Goal: Information Seeking & Learning: Find specific page/section

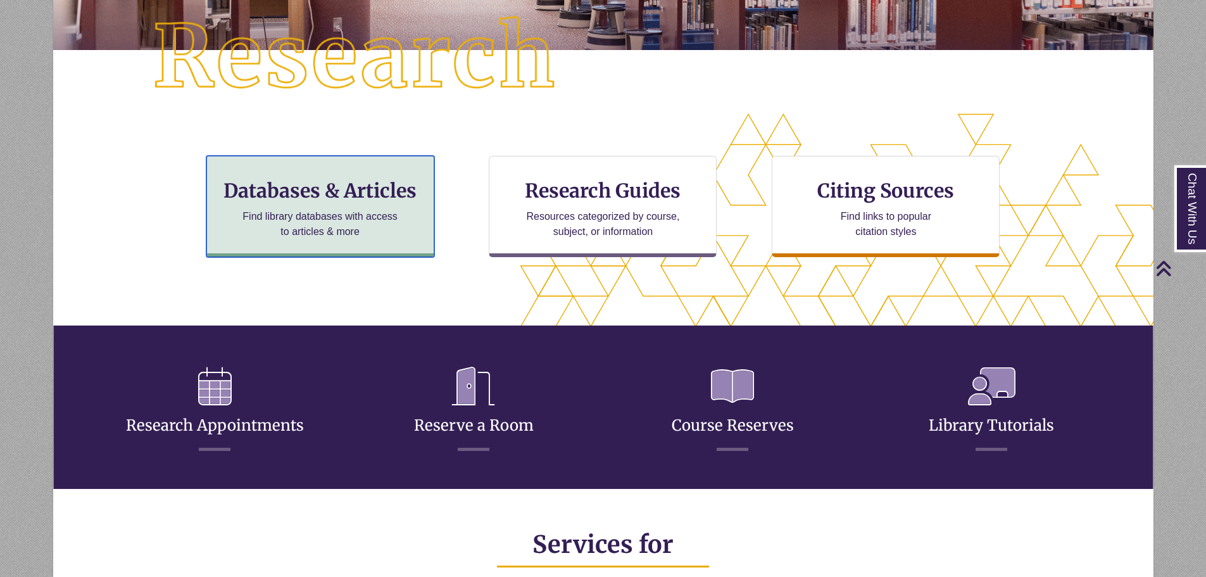
click at [357, 229] on p "Find library databases with access to articles & more" at bounding box center [319, 224] width 165 height 30
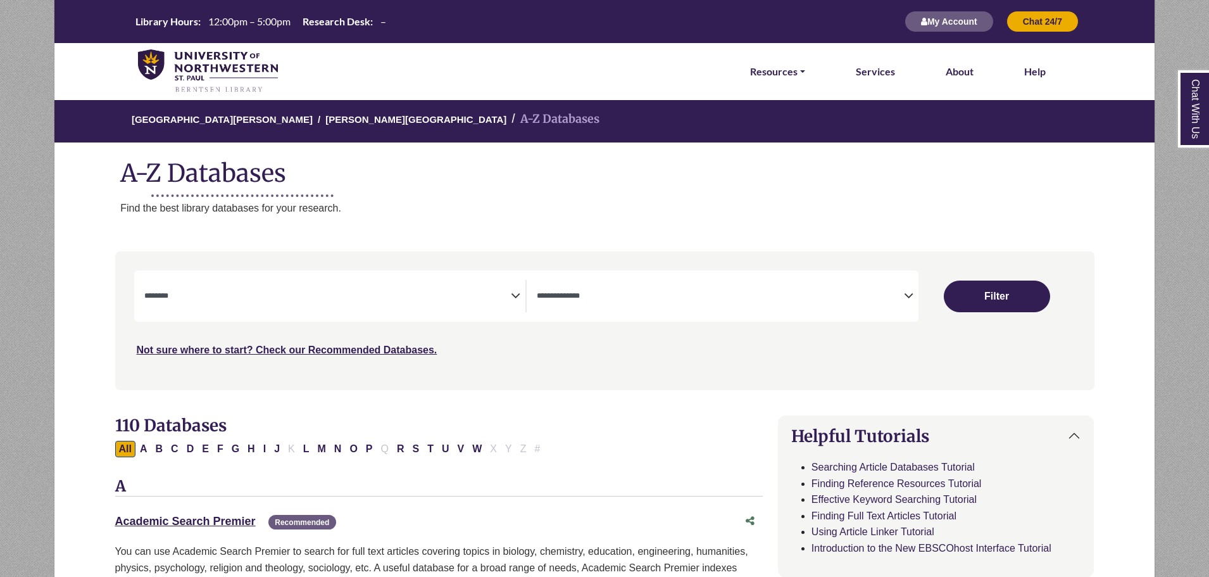
select select "Database Subject Filter"
select select "Database Types Filter"
click at [653, 299] on textarea "Search" at bounding box center [720, 297] width 367 height 10
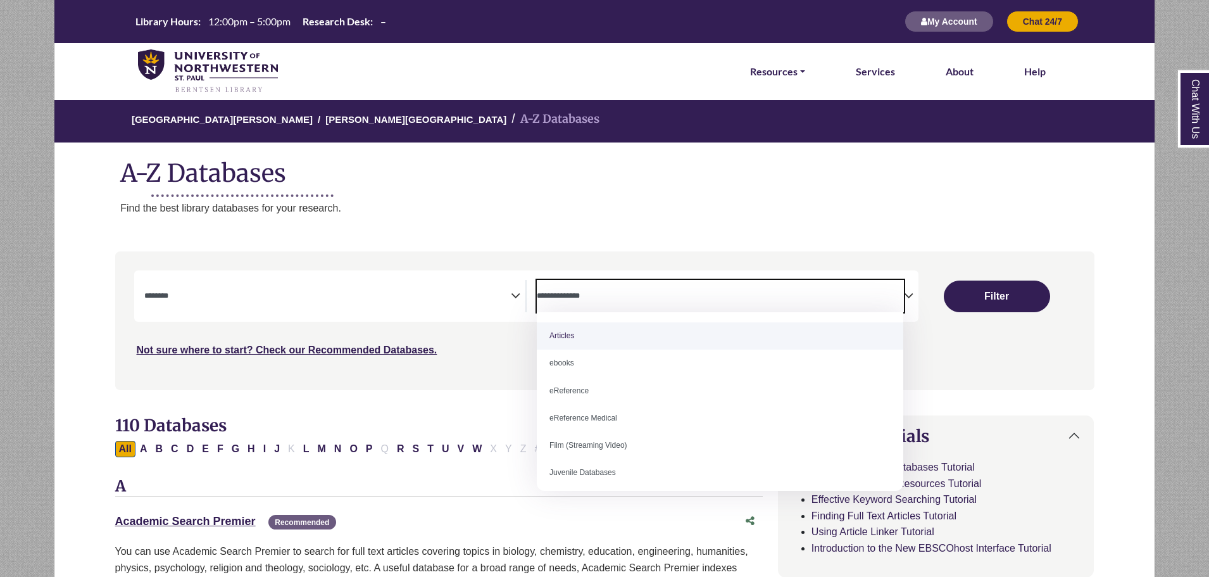
click at [401, 299] on textarea "Search" at bounding box center [327, 297] width 367 height 10
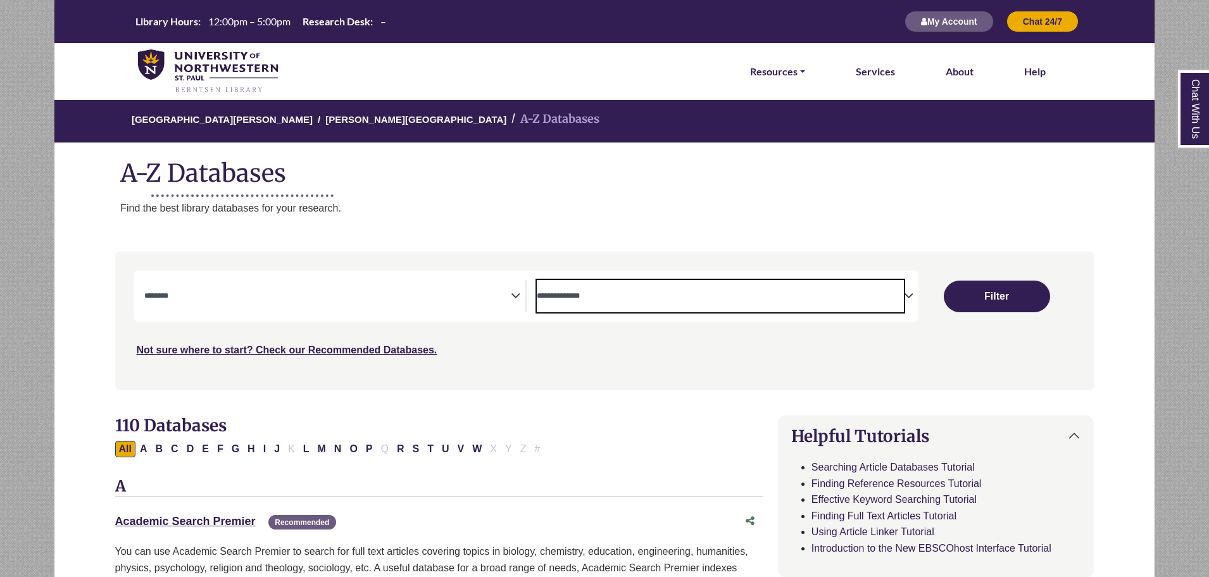
click at [601, 281] on span "Search filters" at bounding box center [720, 296] width 367 height 32
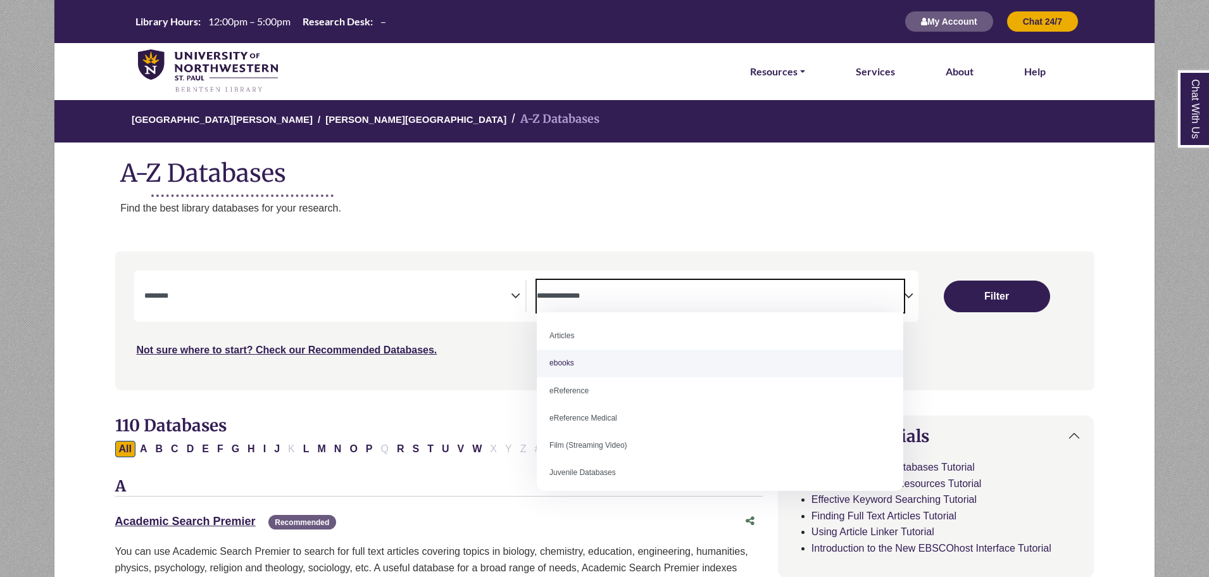
scroll to position [88, 0]
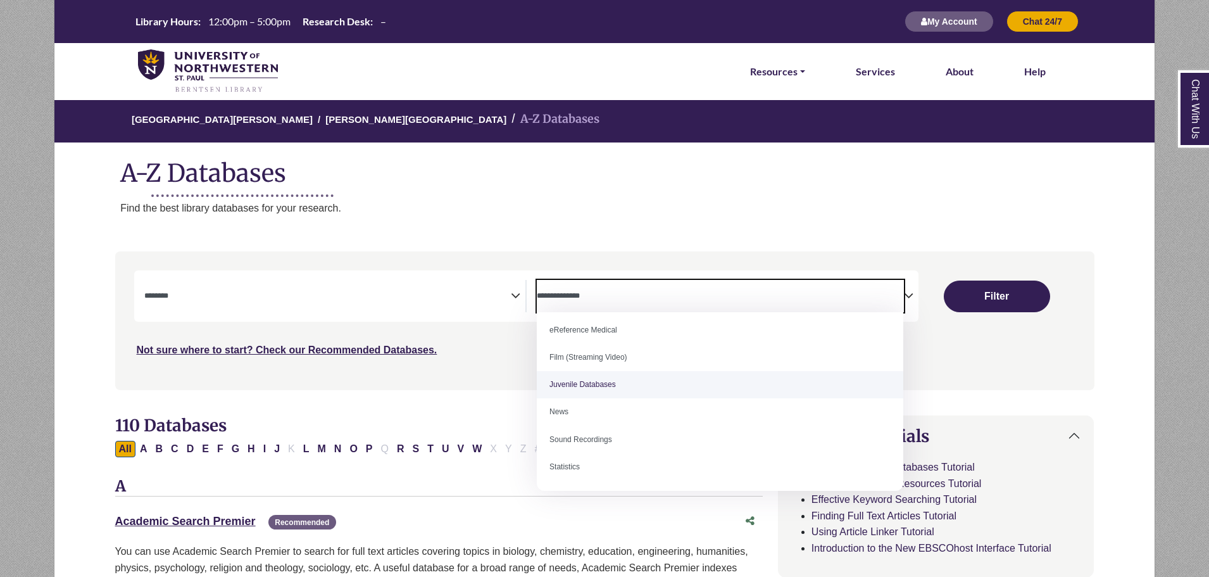
click at [440, 385] on nav "**********" at bounding box center [604, 320] width 979 height 138
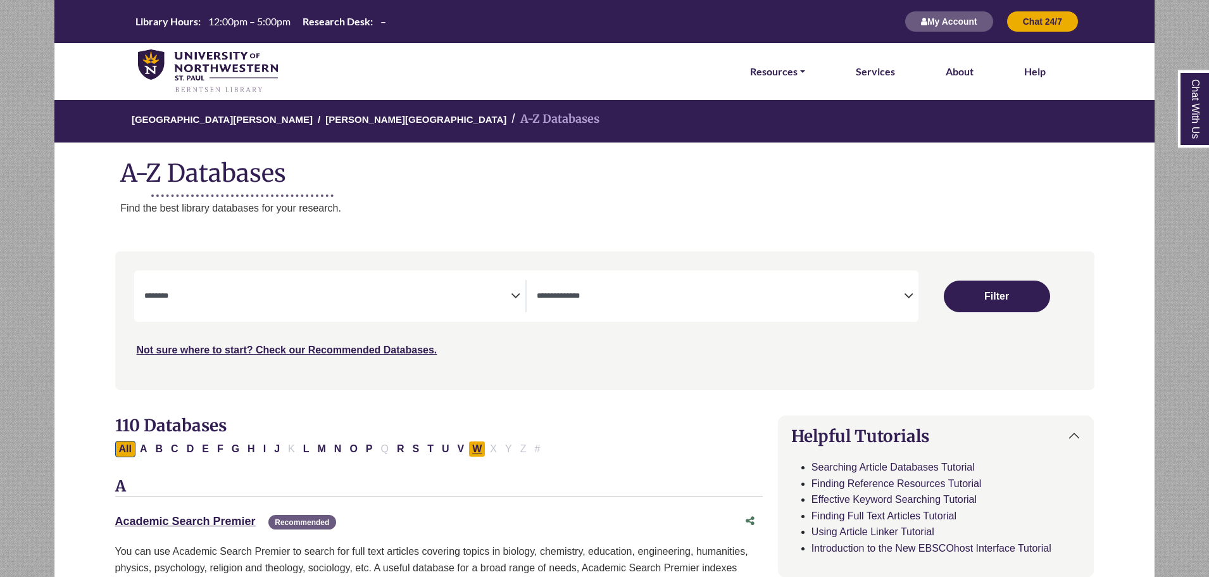
click at [481, 445] on button "W" at bounding box center [477, 449] width 17 height 16
select select "Database Subject Filter"
select select "Database Types Filter"
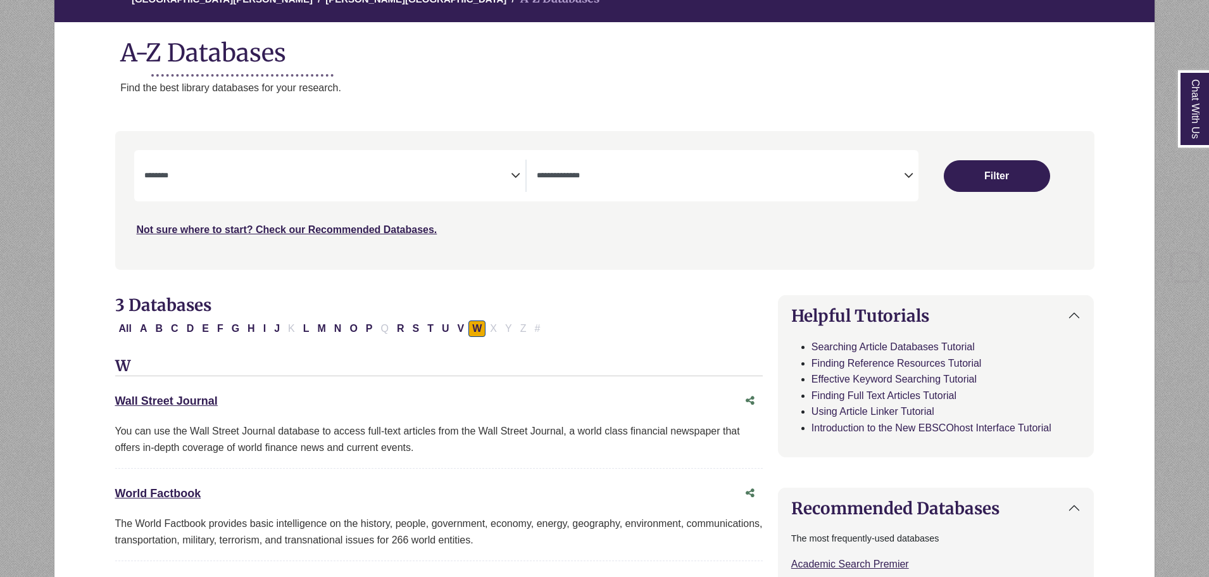
scroll to position [211, 0]
